Goal: Use online tool/utility: Utilize a website feature to perform a specific function

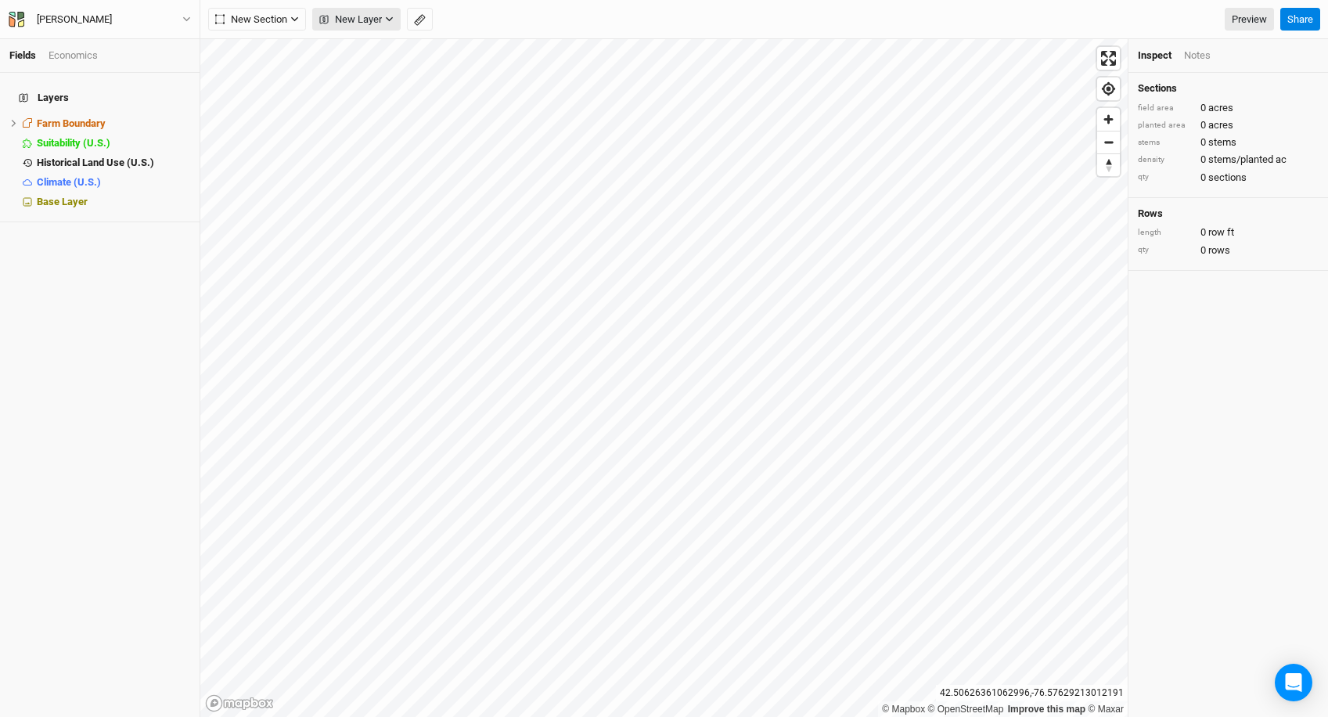
click at [373, 16] on span "New Layer" at bounding box center [350, 20] width 63 height 16
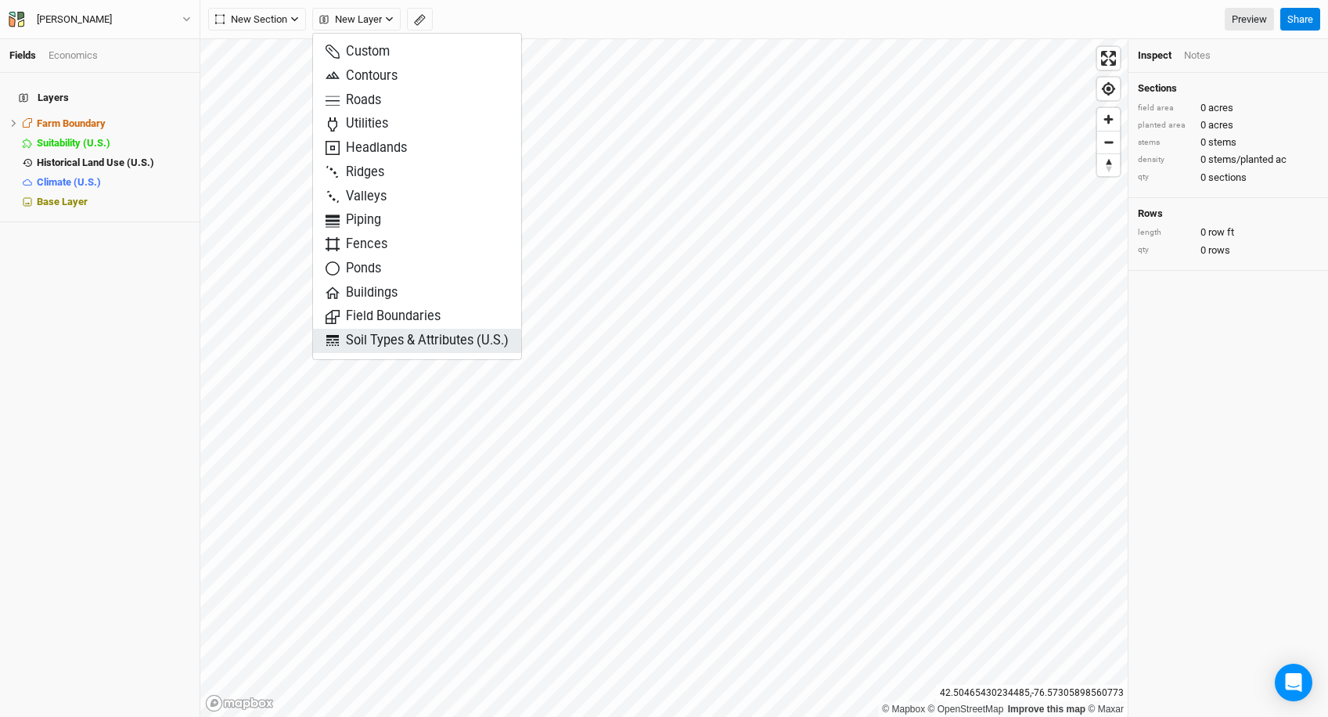
click at [422, 350] on button "Soil Types & Attributes (U.S.)" at bounding box center [417, 341] width 208 height 24
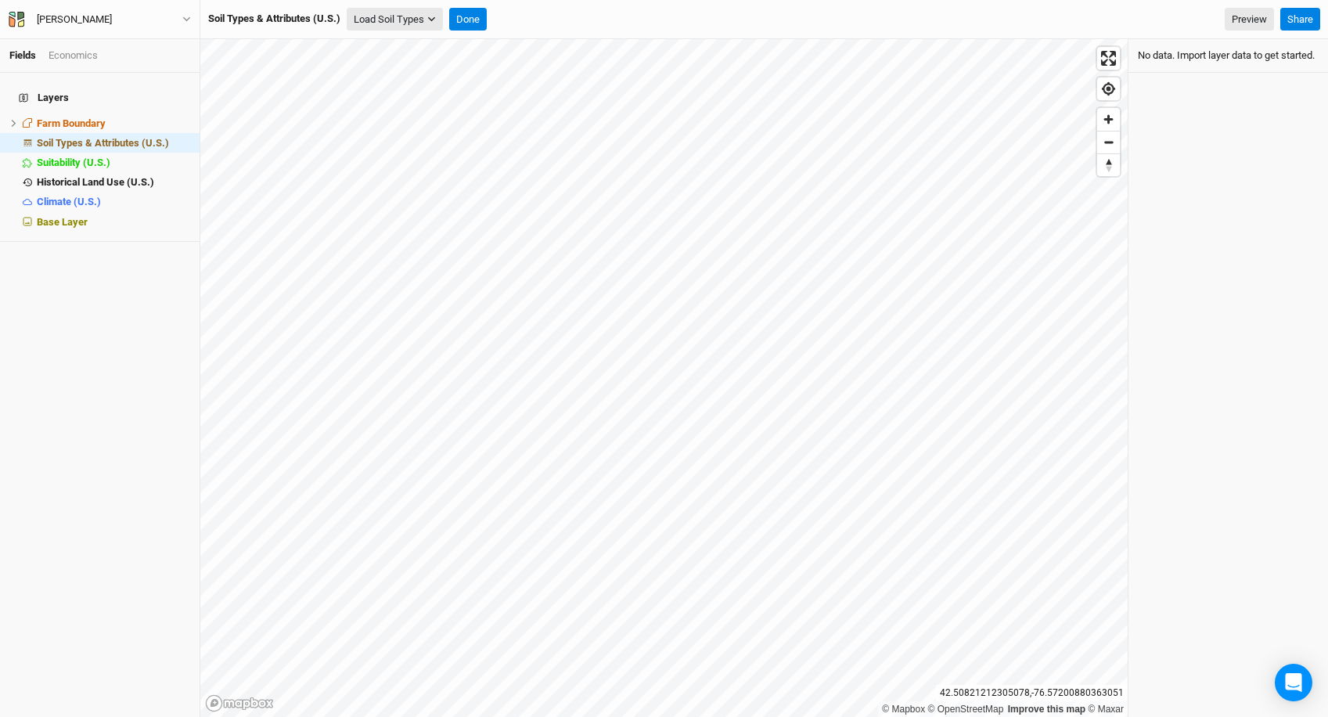
click at [401, 25] on button "Load Soil Types" at bounding box center [395, 19] width 96 height 23
click at [407, 63] on button "Load for Current View" at bounding box center [413, 67] width 131 height 20
